Goal: Task Accomplishment & Management: Use online tool/utility

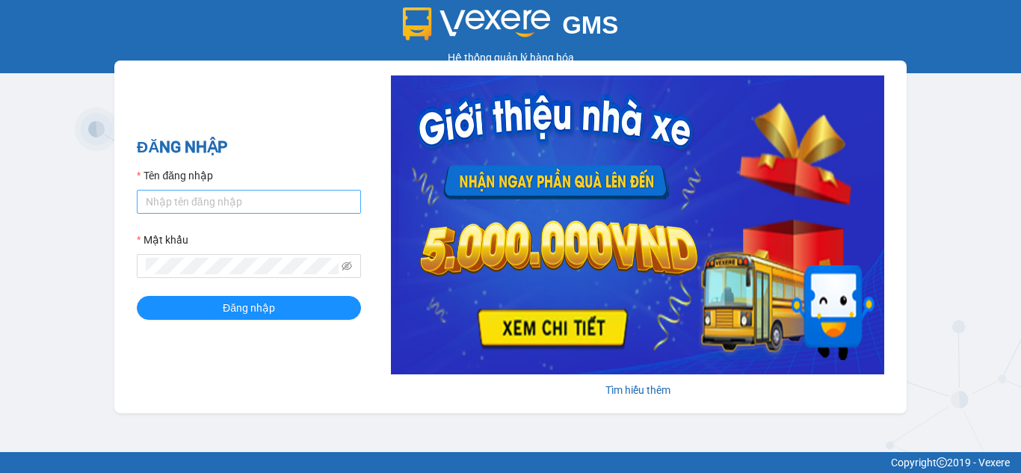
drag, startPoint x: 235, startPoint y: 169, endPoint x: 221, endPoint y: 190, distance: 25.3
click at [234, 175] on div "Tên đăng nhập" at bounding box center [249, 178] width 224 height 22
click at [221, 190] on input "Tên đăng nhập" at bounding box center [249, 202] width 224 height 24
type input "nhaxe.haicuong"
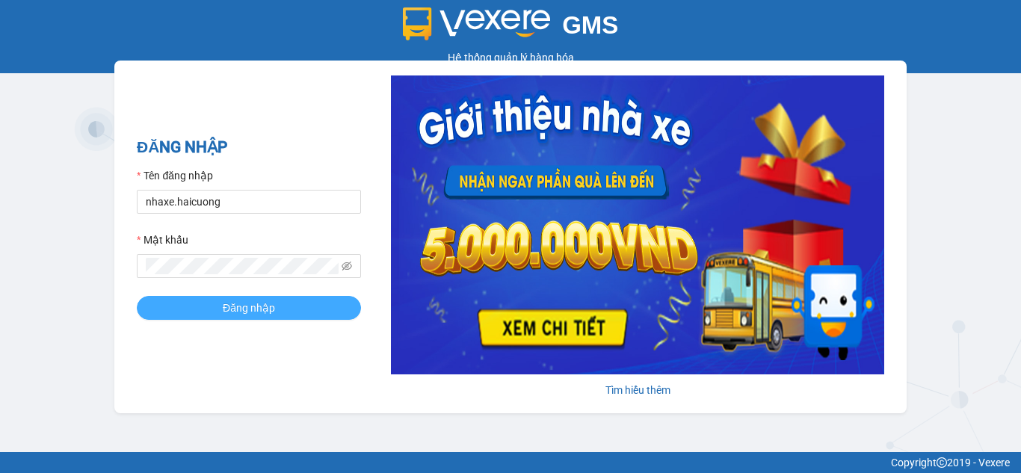
click at [344, 302] on button "Đăng nhập" at bounding box center [249, 308] width 224 height 24
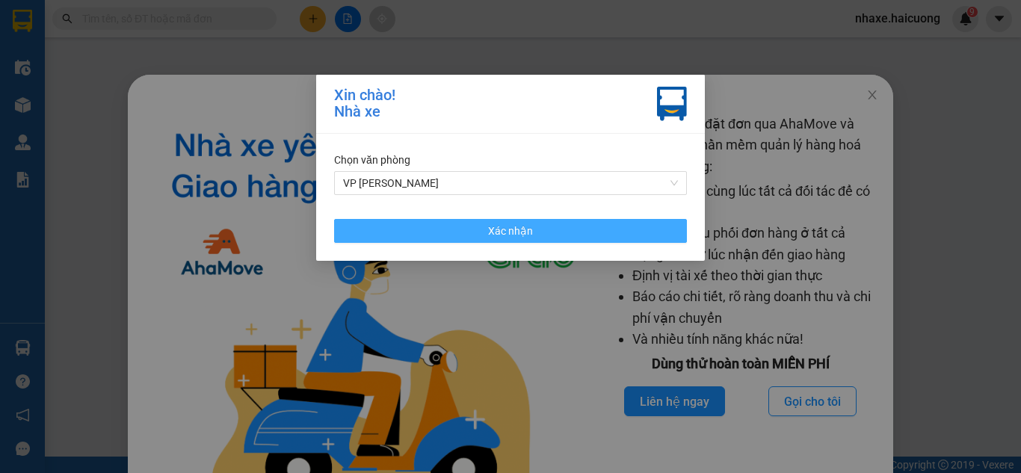
click at [547, 223] on button "Xác nhận" at bounding box center [510, 231] width 353 height 24
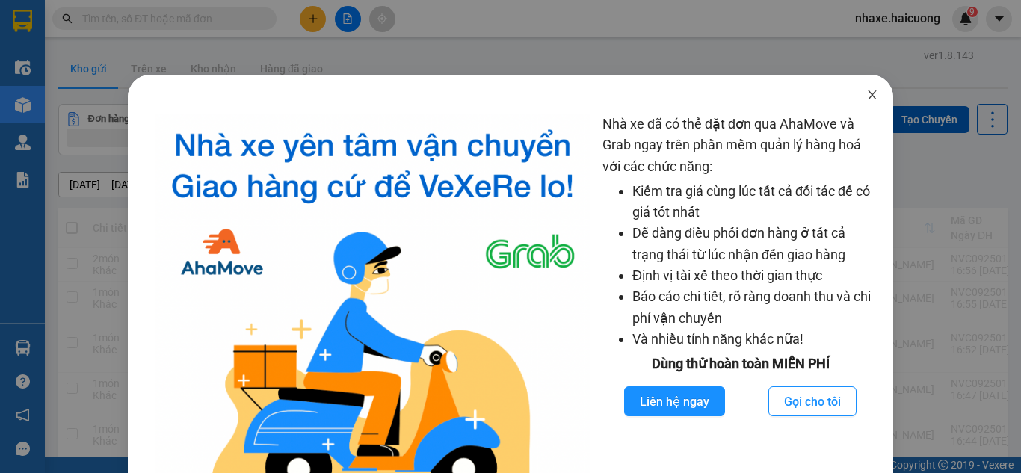
click at [867, 95] on icon "close" at bounding box center [872, 95] width 12 height 12
